Goal: Task Accomplishment & Management: Use online tool/utility

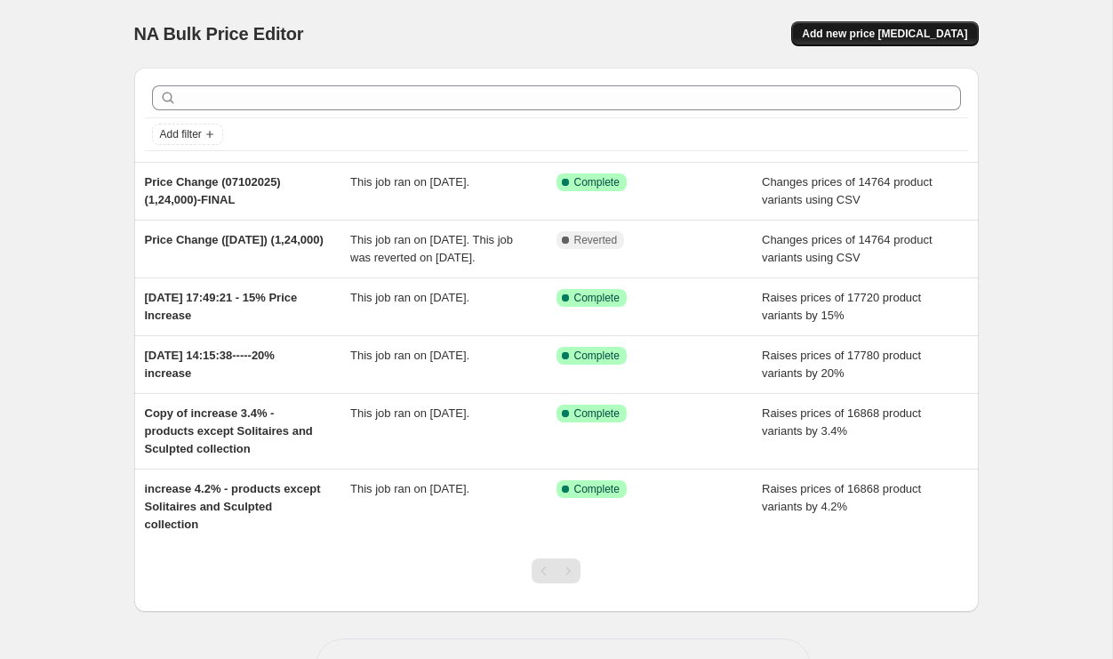
click at [872, 33] on span "Add new price [MEDICAL_DATA]" at bounding box center [884, 34] width 165 height 14
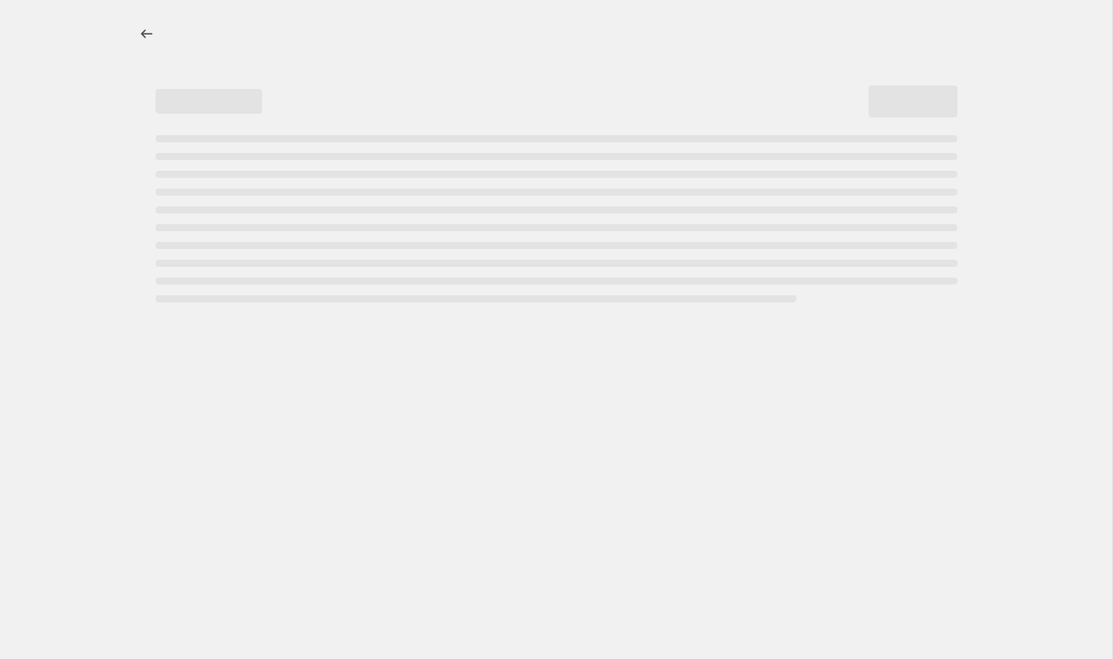
select select "percentage"
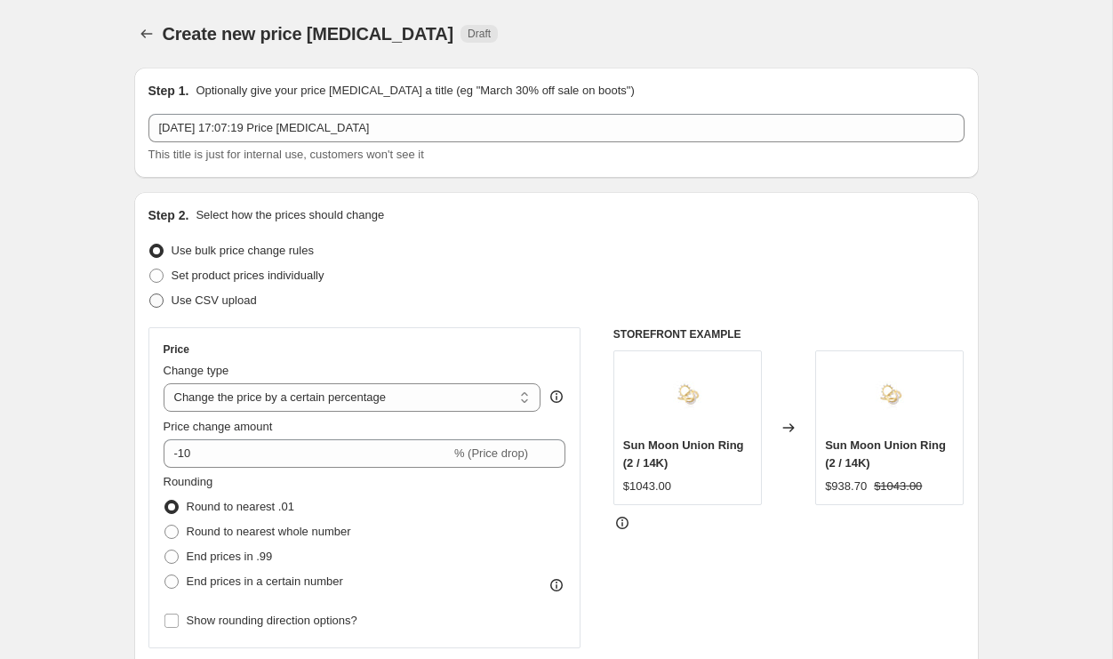
click at [209, 303] on span "Use CSV upload" at bounding box center [214, 299] width 85 height 13
click at [150, 294] on input "Use CSV upload" at bounding box center [149, 293] width 1 height 1
radio input "true"
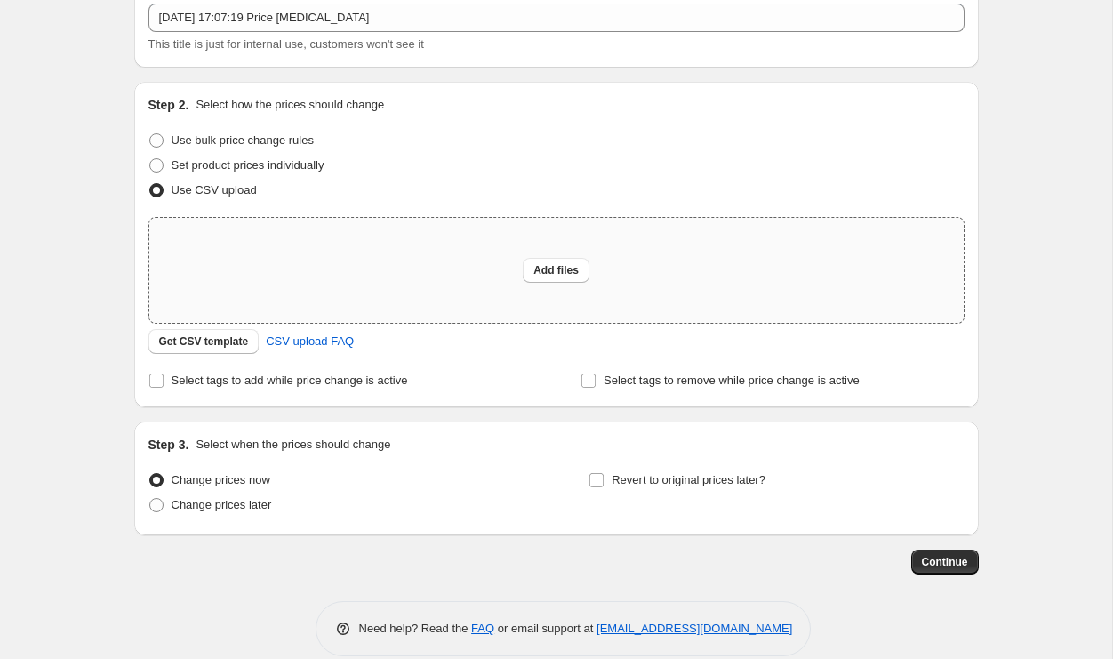
scroll to position [133, 0]
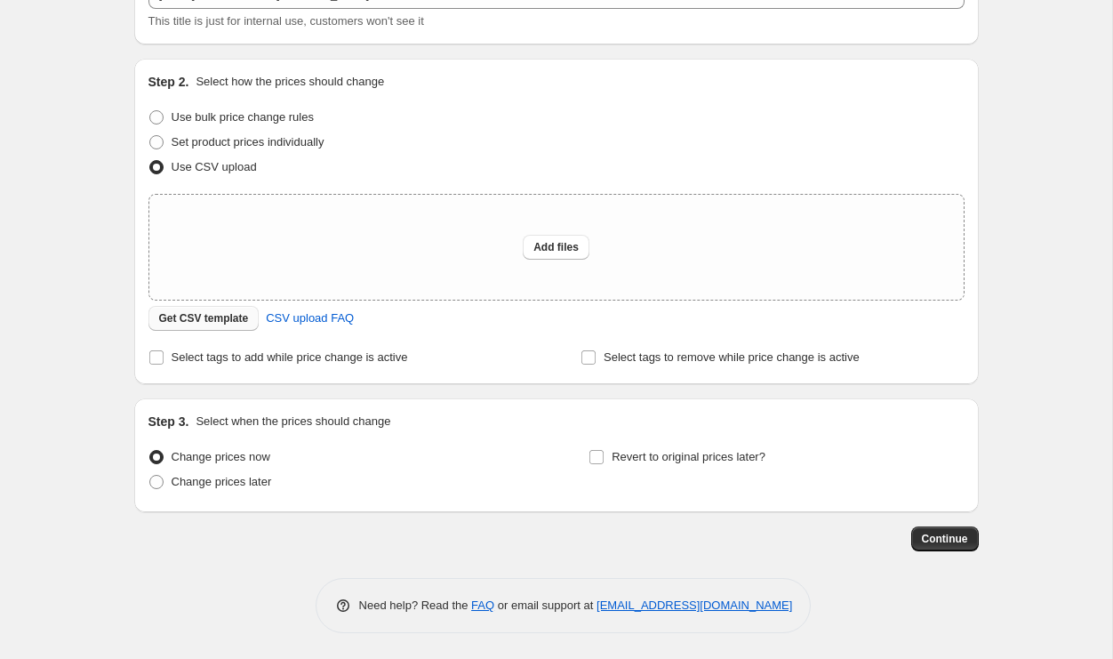
click at [239, 324] on span "Get CSV template" at bounding box center [204, 318] width 90 height 14
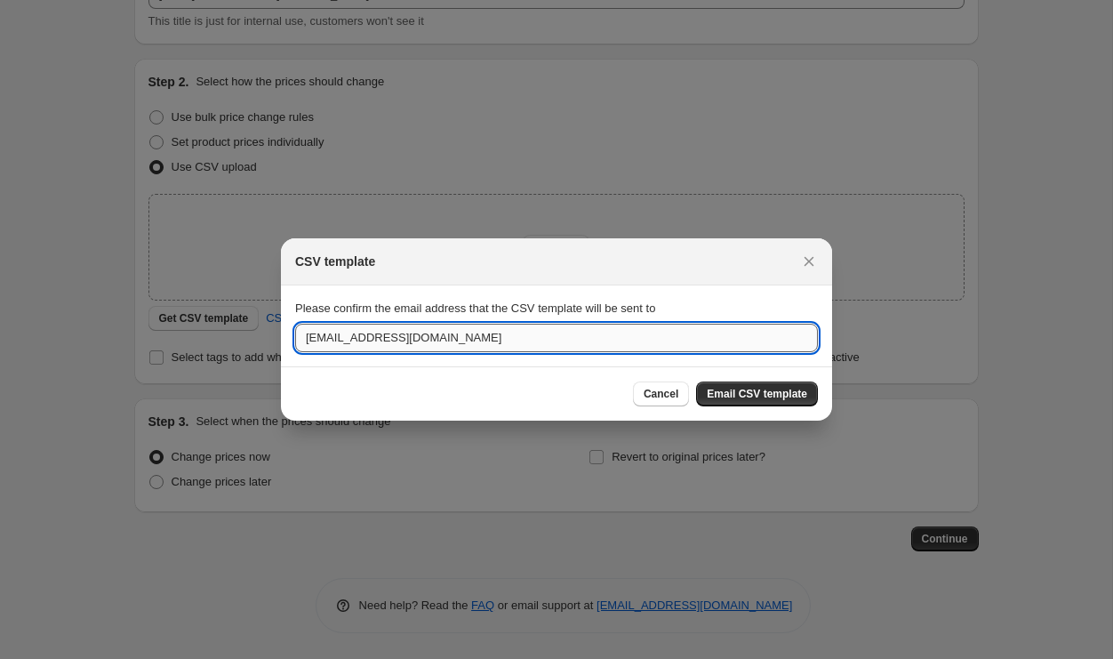
click at [560, 339] on input "[EMAIL_ADDRESS][DOMAIN_NAME]" at bounding box center [556, 337] width 523 height 28
click at [332, 340] on input "[EMAIL_ADDRESS][DOMAIN_NAME]" at bounding box center [556, 337] width 523 height 28
type input "[EMAIL_ADDRESS][DOMAIN_NAME]"
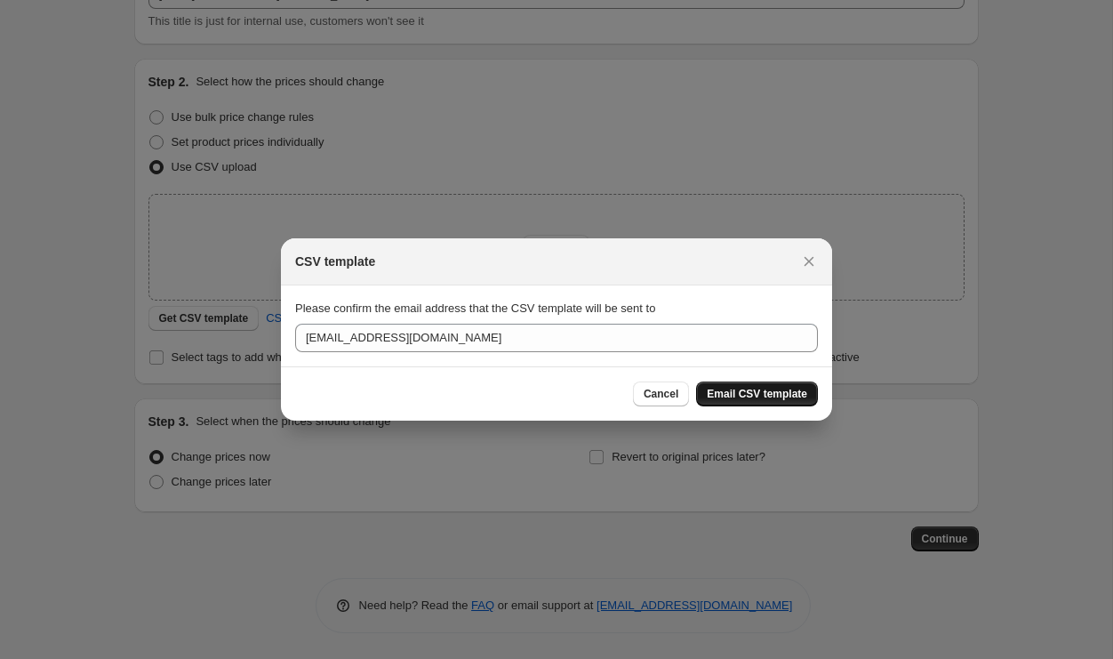
click at [731, 388] on span "Email CSV template" at bounding box center [757, 394] width 100 height 14
